Goal: Navigation & Orientation: Find specific page/section

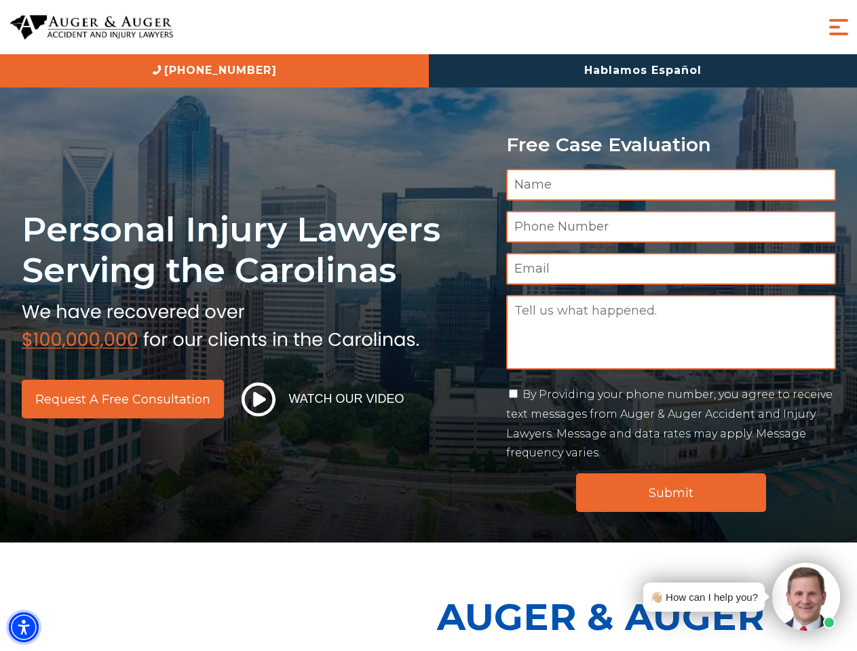
click at [24, 627] on img "Accessibility Menu" at bounding box center [24, 628] width 30 height 30
